Goal: Task Accomplishment & Management: Manage account settings

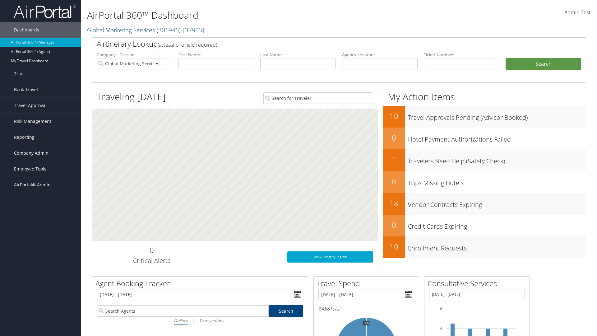
click at [40, 153] on span "Company Admin" at bounding box center [31, 153] width 35 height 16
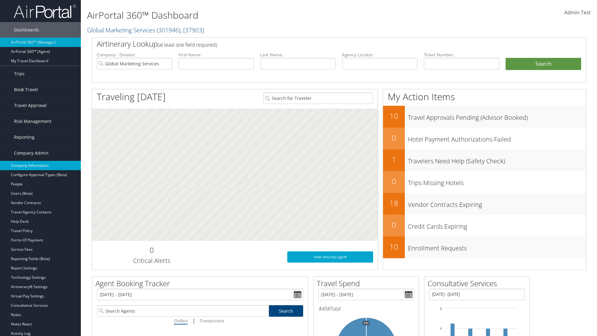
click at [40, 166] on link "Company Information" at bounding box center [40, 165] width 81 height 9
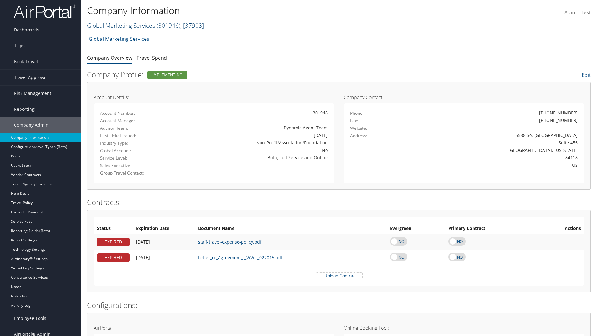
click at [120, 25] on link "Global Marketing Services ( 301946 ) , [ 37903 ]" at bounding box center [145, 25] width 117 height 8
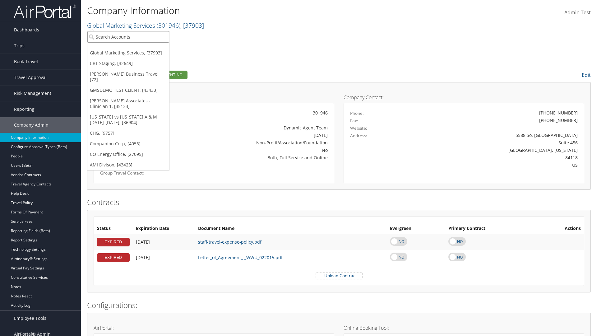
click at [128, 37] on input "search" at bounding box center [128, 37] width 82 height 12
type input "CBTSTG"
click at [128, 48] on div "CBT Staging (CBTSTG), [32649]" at bounding box center [128, 48] width 89 height 6
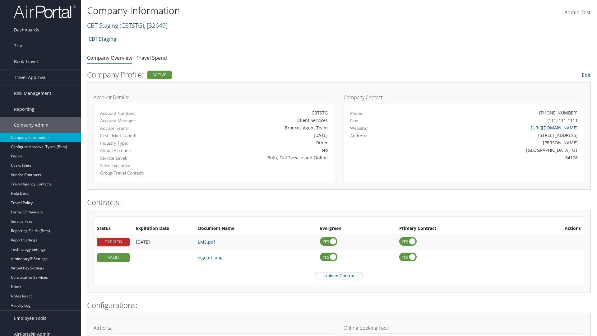
scroll to position [289, 0]
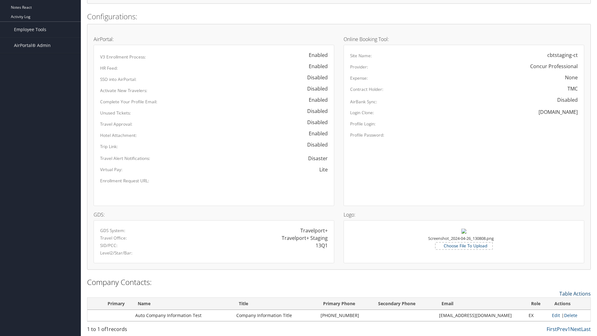
click at [575, 293] on link "Table Actions" at bounding box center [575, 293] width 31 height 7
click at [550, 303] on link "New Contact" at bounding box center [550, 303] width 82 height 11
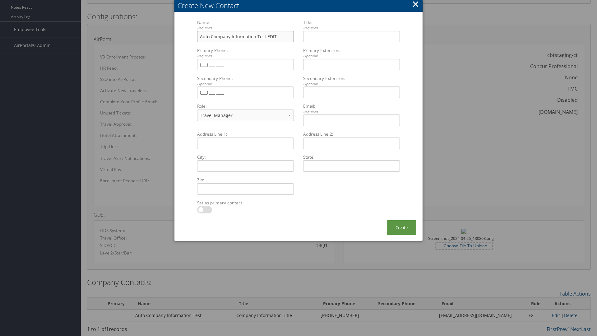
type input "Auto Company Information Test EDIT"
type input "Company Information Title EDIT"
type input "[PHONE_NUMBER]"
select select "EX"
type input "[PHONE_NUMBER]"
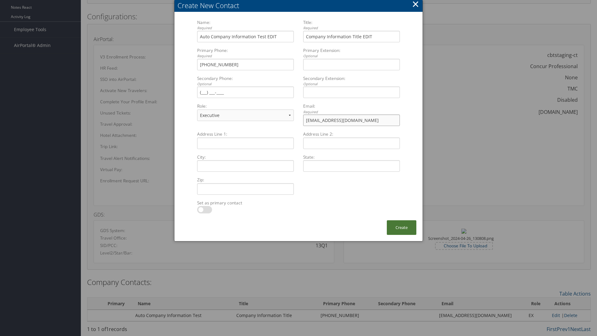
type input "[EMAIL_ADDRESS][DOMAIN_NAME]"
click at [402, 227] on button "Create" at bounding box center [402, 227] width 30 height 15
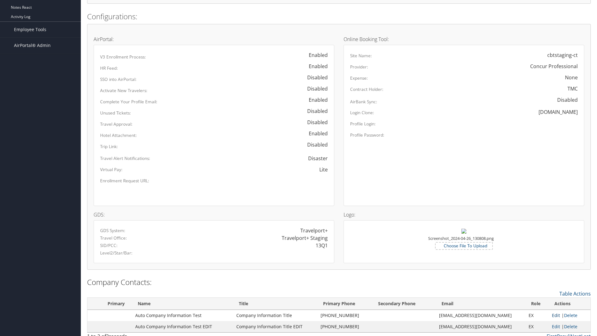
click at [553, 315] on link "Edit" at bounding box center [556, 315] width 8 height 6
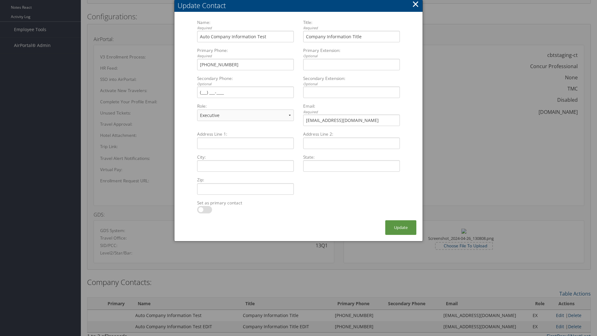
select select "FA"
click at [401, 227] on button "Update" at bounding box center [400, 227] width 31 height 15
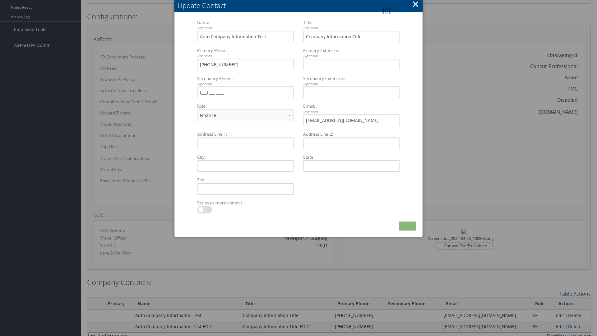
scroll to position [296, 0]
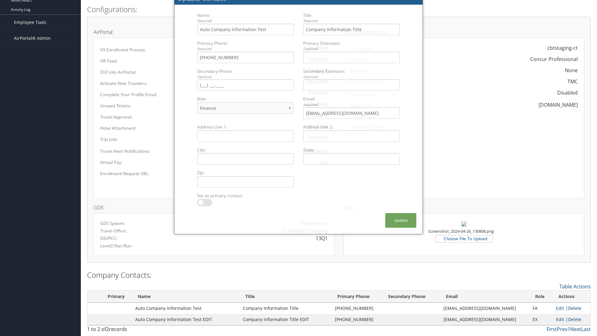
click at [573, 308] on link "Delete" at bounding box center [574, 308] width 13 height 6
